Goal: Complete application form: Complete application form

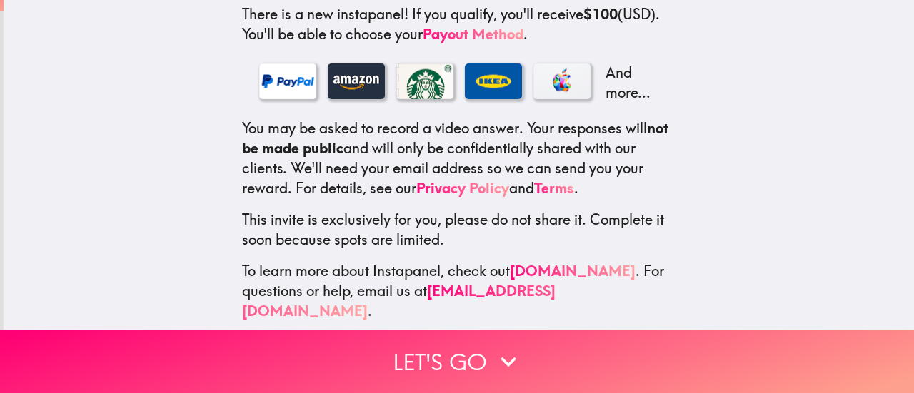
scroll to position [280, 0]
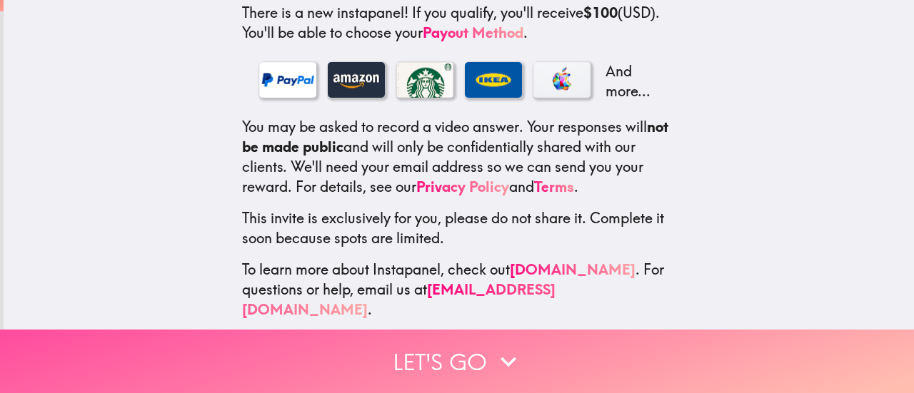
click at [463, 349] on button "Let's go" at bounding box center [457, 362] width 914 height 64
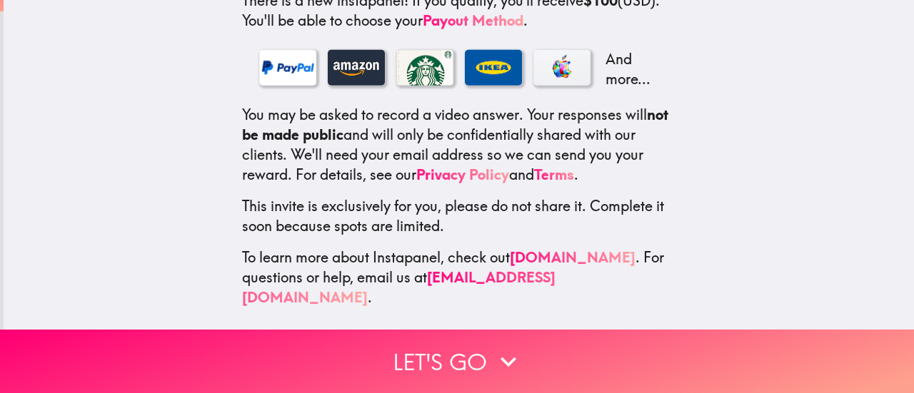
scroll to position [244, 0]
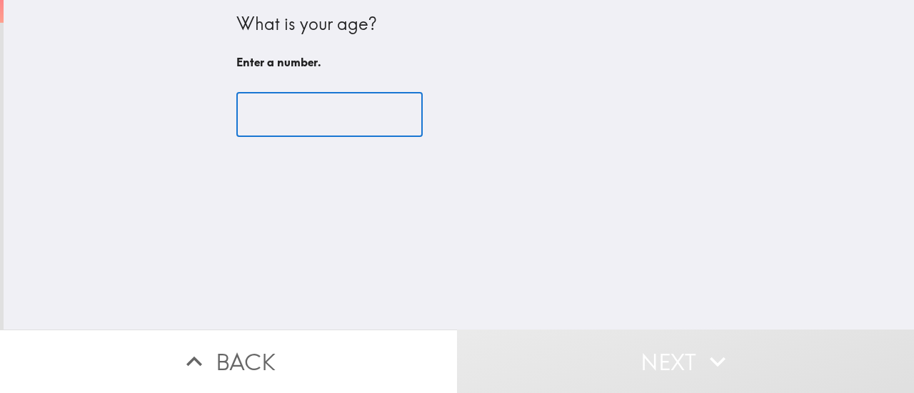
click at [263, 121] on input "number" at bounding box center [329, 115] width 186 height 44
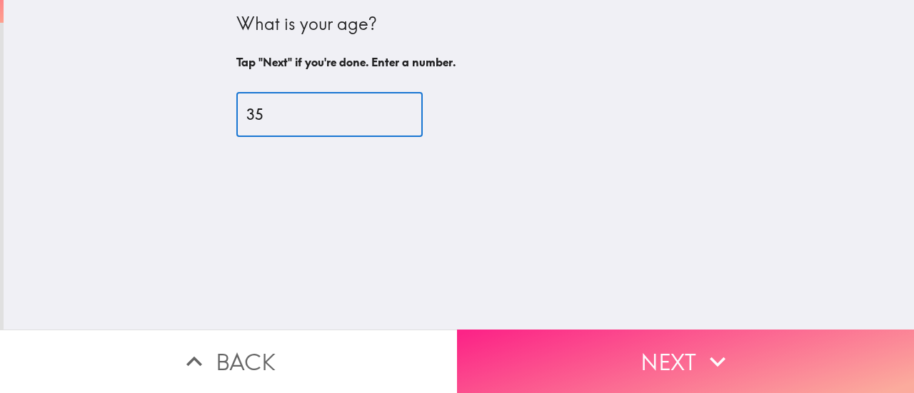
type input "35"
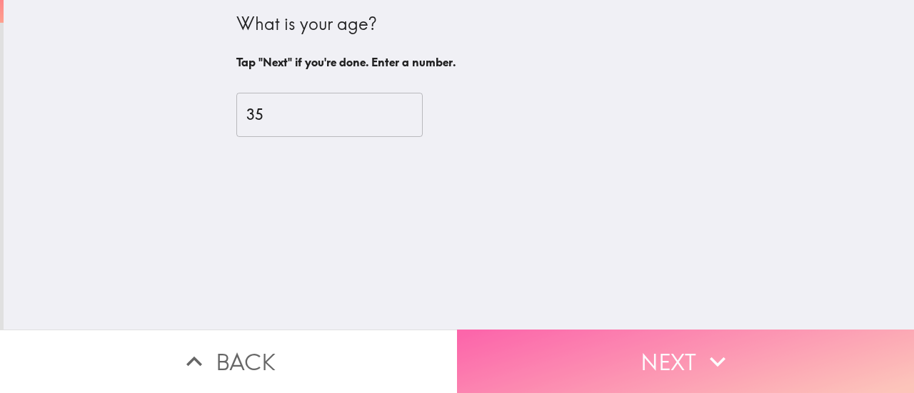
click at [627, 346] on button "Next" at bounding box center [685, 362] width 457 height 64
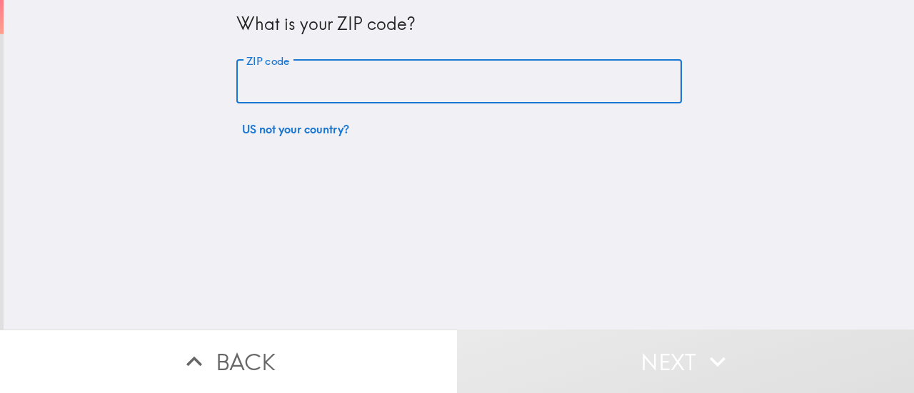
click at [318, 81] on input "ZIP code" at bounding box center [459, 82] width 446 height 44
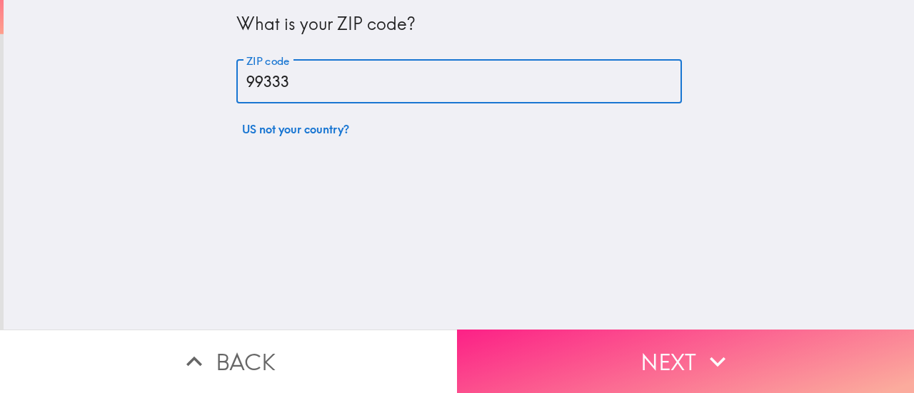
type input "99333"
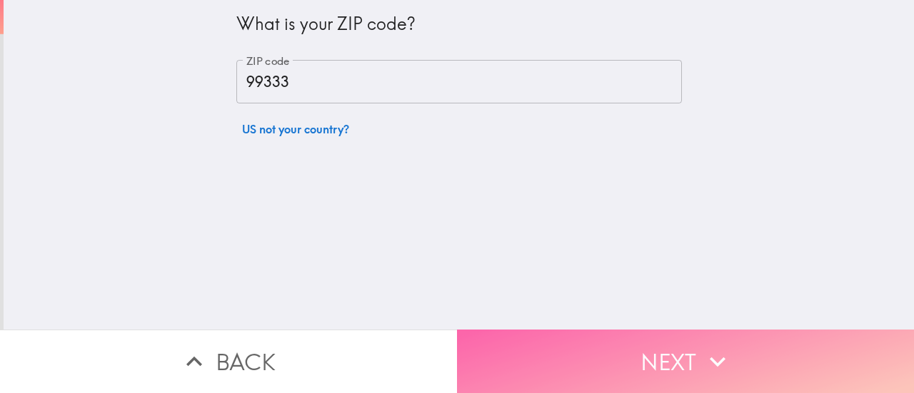
click at [617, 337] on button "Next" at bounding box center [685, 362] width 457 height 64
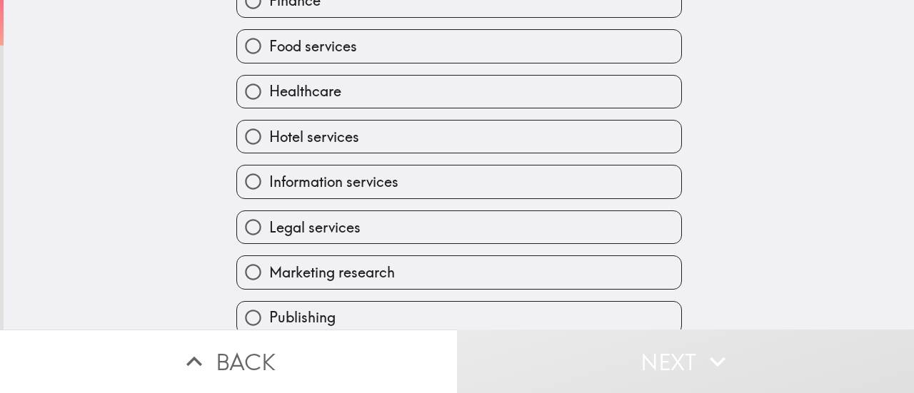
scroll to position [345, 0]
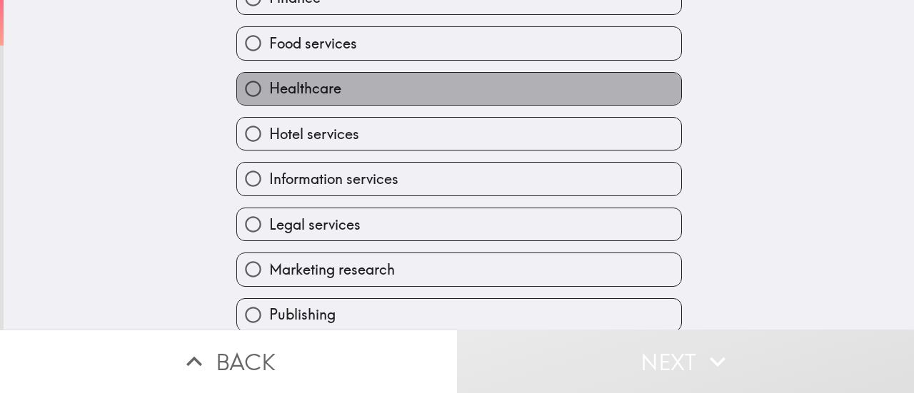
click at [516, 91] on label "Healthcare" at bounding box center [459, 89] width 444 height 32
click at [269, 91] on input "Healthcare" at bounding box center [253, 89] width 32 height 32
radio input "true"
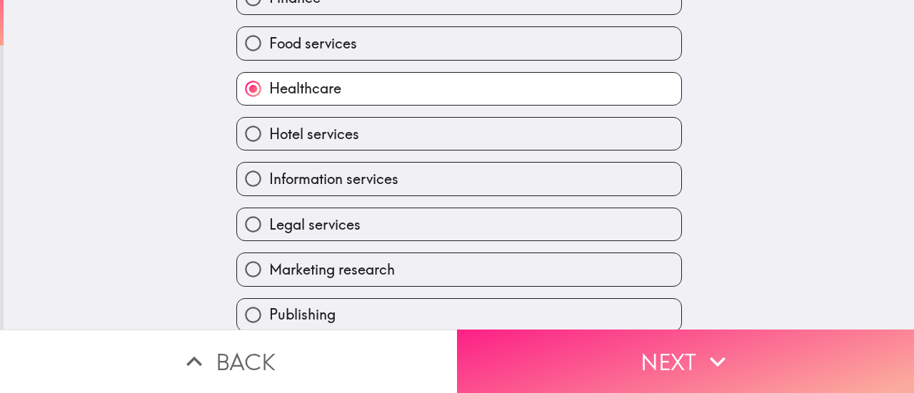
click at [612, 356] on button "Next" at bounding box center [685, 362] width 457 height 64
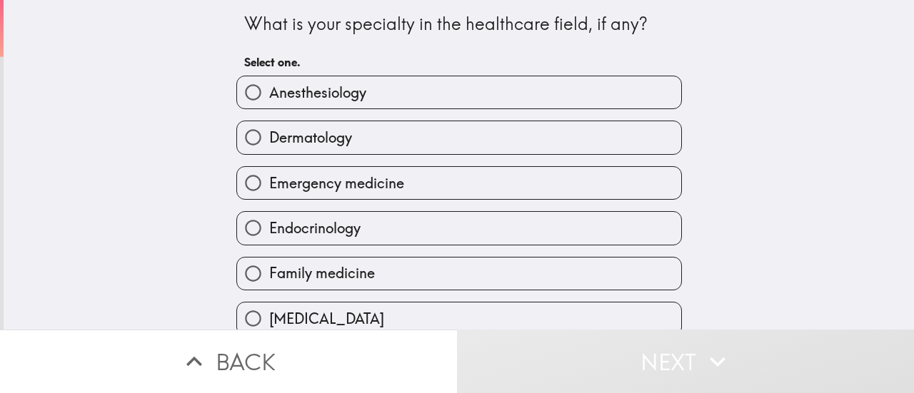
click at [418, 92] on label "Anesthesiology" at bounding box center [459, 92] width 444 height 32
click at [269, 92] on input "Anesthesiology" at bounding box center [253, 92] width 32 height 32
radio input "true"
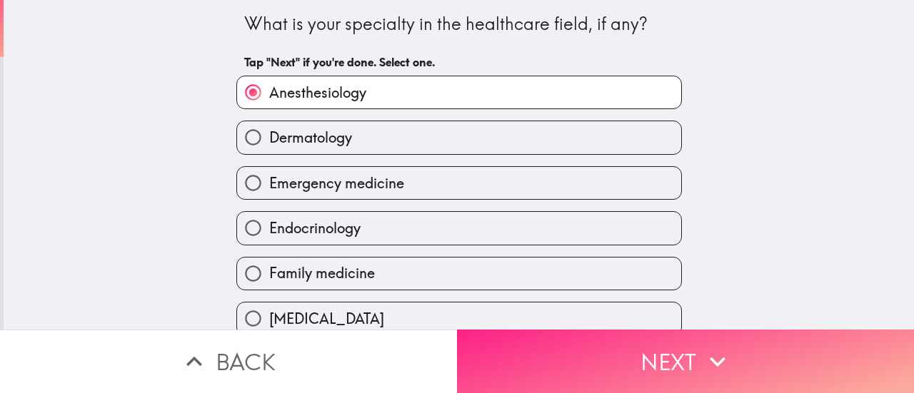
click at [601, 349] on button "Next" at bounding box center [685, 362] width 457 height 64
